Goal: Transaction & Acquisition: Subscribe to service/newsletter

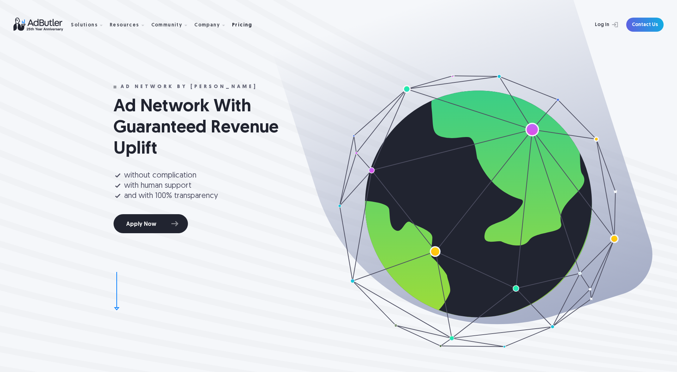
click at [234, 24] on div "Pricing" at bounding box center [242, 25] width 20 height 5
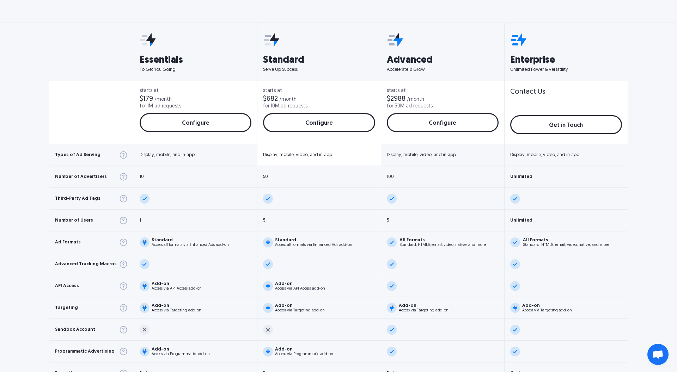
scroll to position [251, 0]
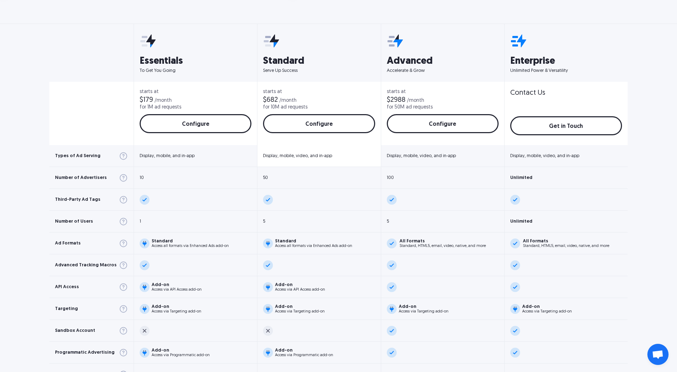
click at [308, 157] on div "Display, mobile, video, and in-app" at bounding box center [297, 156] width 69 height 5
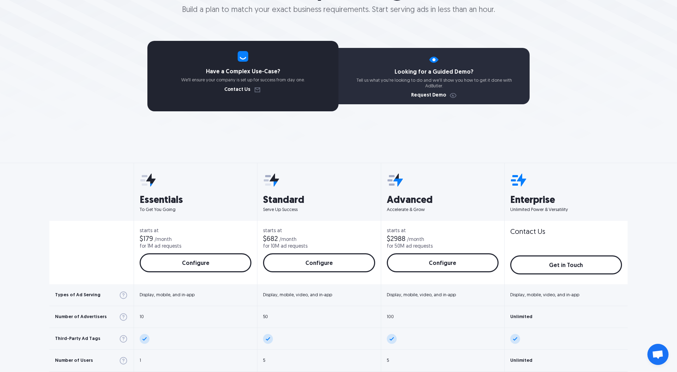
scroll to position [115, 0]
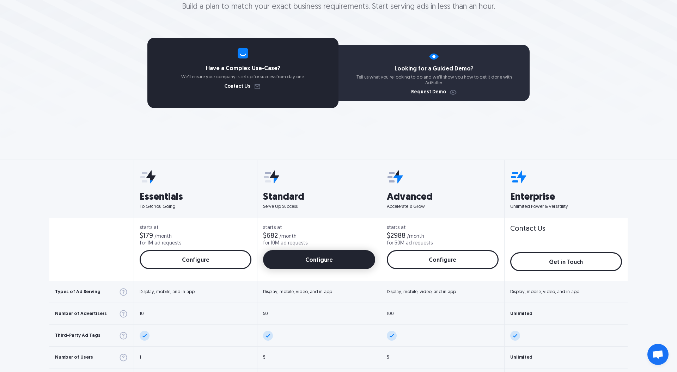
click at [291, 263] on link "Configure" at bounding box center [319, 259] width 112 height 19
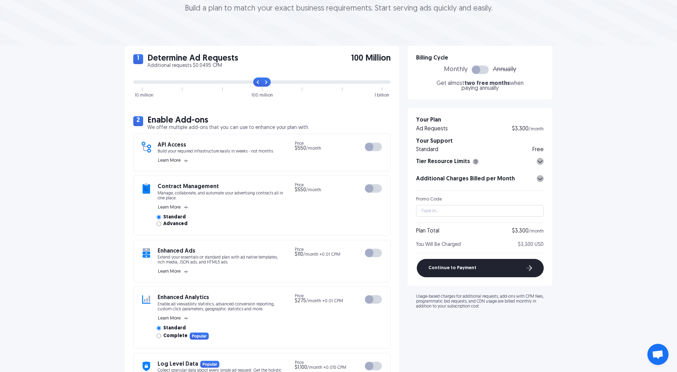
scroll to position [114, 0]
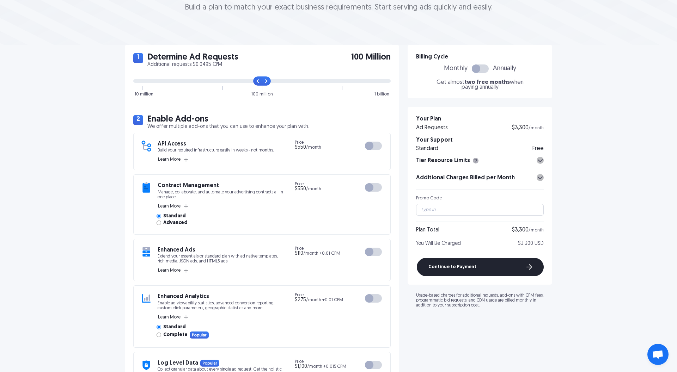
click at [185, 159] on icon "button" at bounding box center [186, 160] width 4 height 4
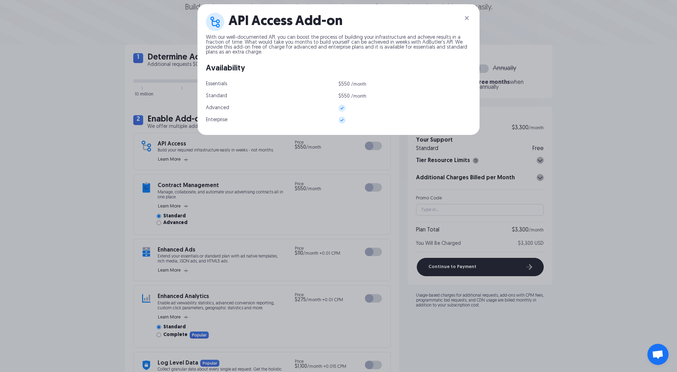
click at [464, 17] on img at bounding box center [467, 18] width 8 height 8
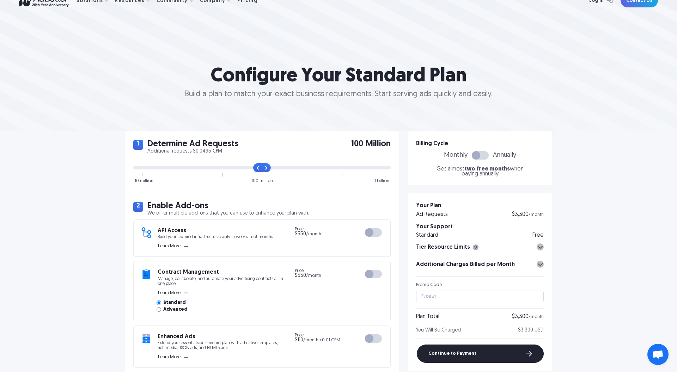
scroll to position [25, 0]
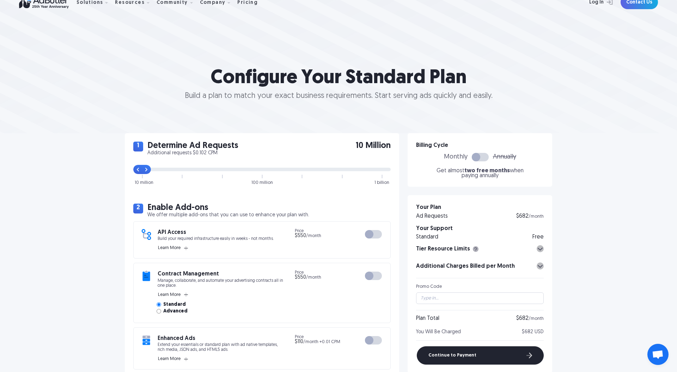
drag, startPoint x: 261, startPoint y: 170, endPoint x: 136, endPoint y: 172, distance: 124.9
type input "0"
click at [136, 171] on input "range" at bounding box center [261, 170] width 257 height 4
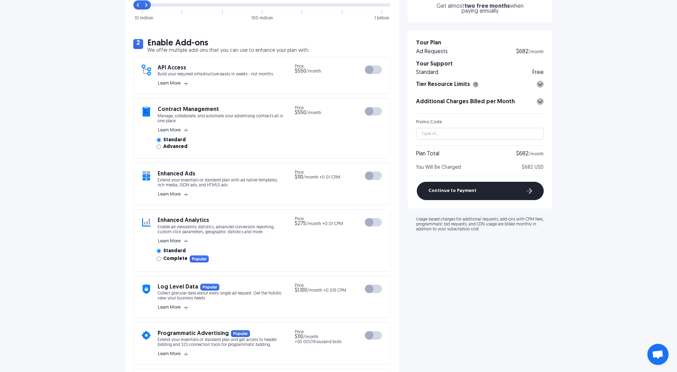
scroll to position [192, 0]
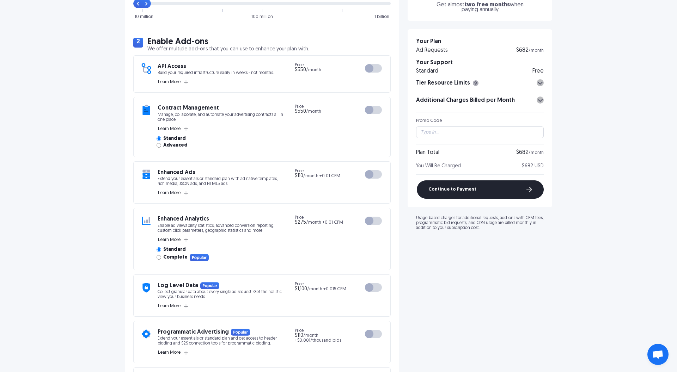
click at [111, 178] on div "1 Determine Ad Requests Additional requests $0.102 CPM 10 Million 10 million 10…" at bounding box center [338, 340] width 677 height 747
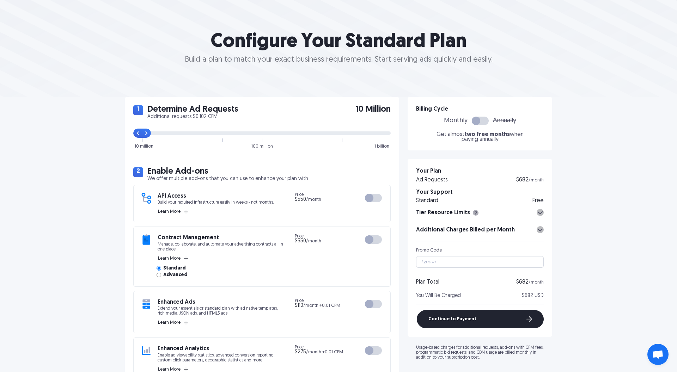
scroll to position [59, 0]
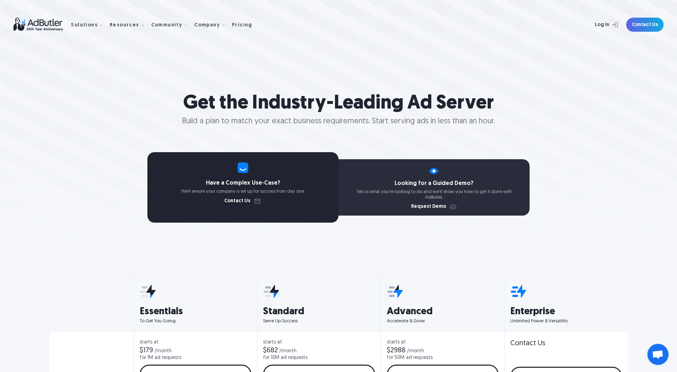
click at [536, 207] on div "Have a Complex Use-Case? We’ll ensure your company is set up for success from d…" at bounding box center [338, 187] width 677 height 71
